Goal: Obtain resource: Download file/media

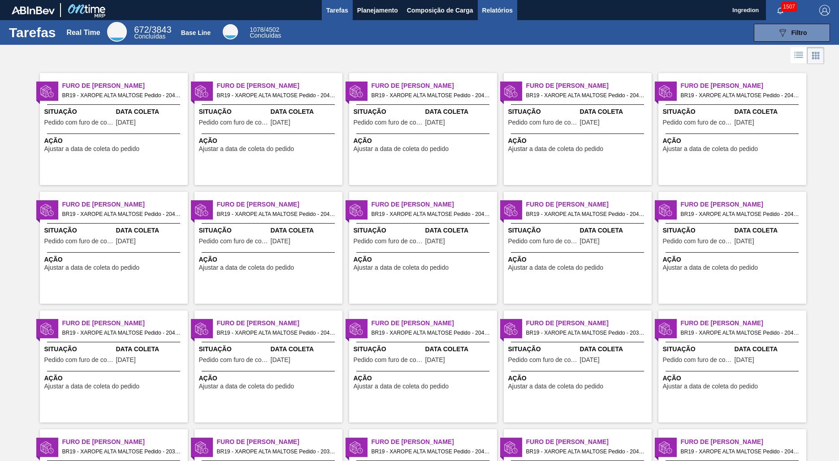
click at [496, 10] on span "Relatórios" at bounding box center [497, 10] width 30 height 11
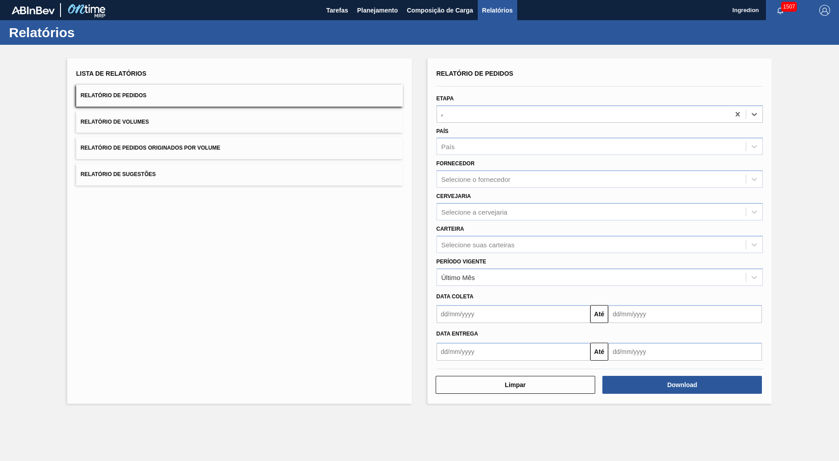
type input "Aguardando Faturamento"
type input "Xarope"
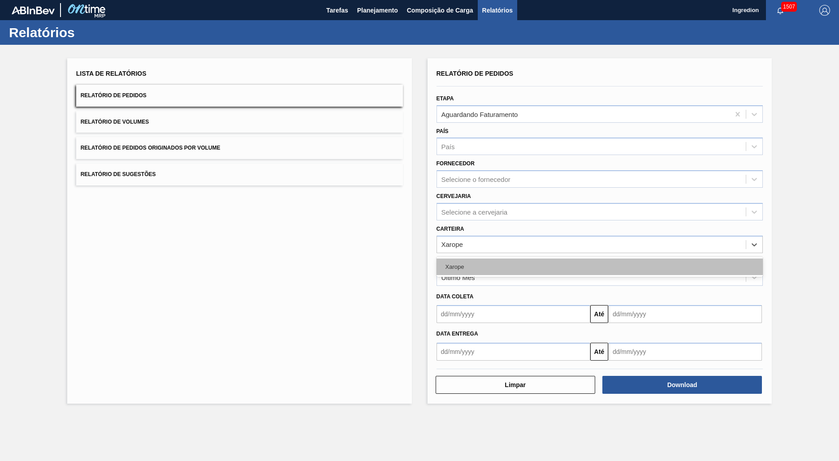
click at [599, 267] on div "Xarope" at bounding box center [599, 266] width 327 height 17
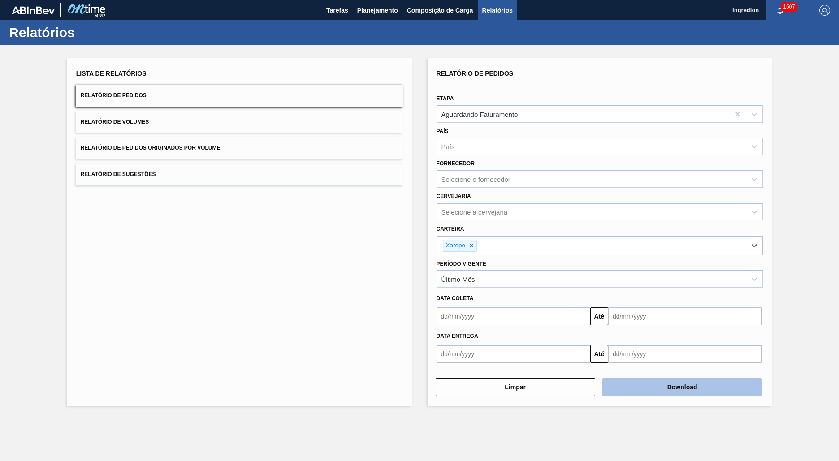
click at [682, 387] on button "Download" at bounding box center [681, 387] width 159 height 18
